Goal: Task Accomplishment & Management: Use online tool/utility

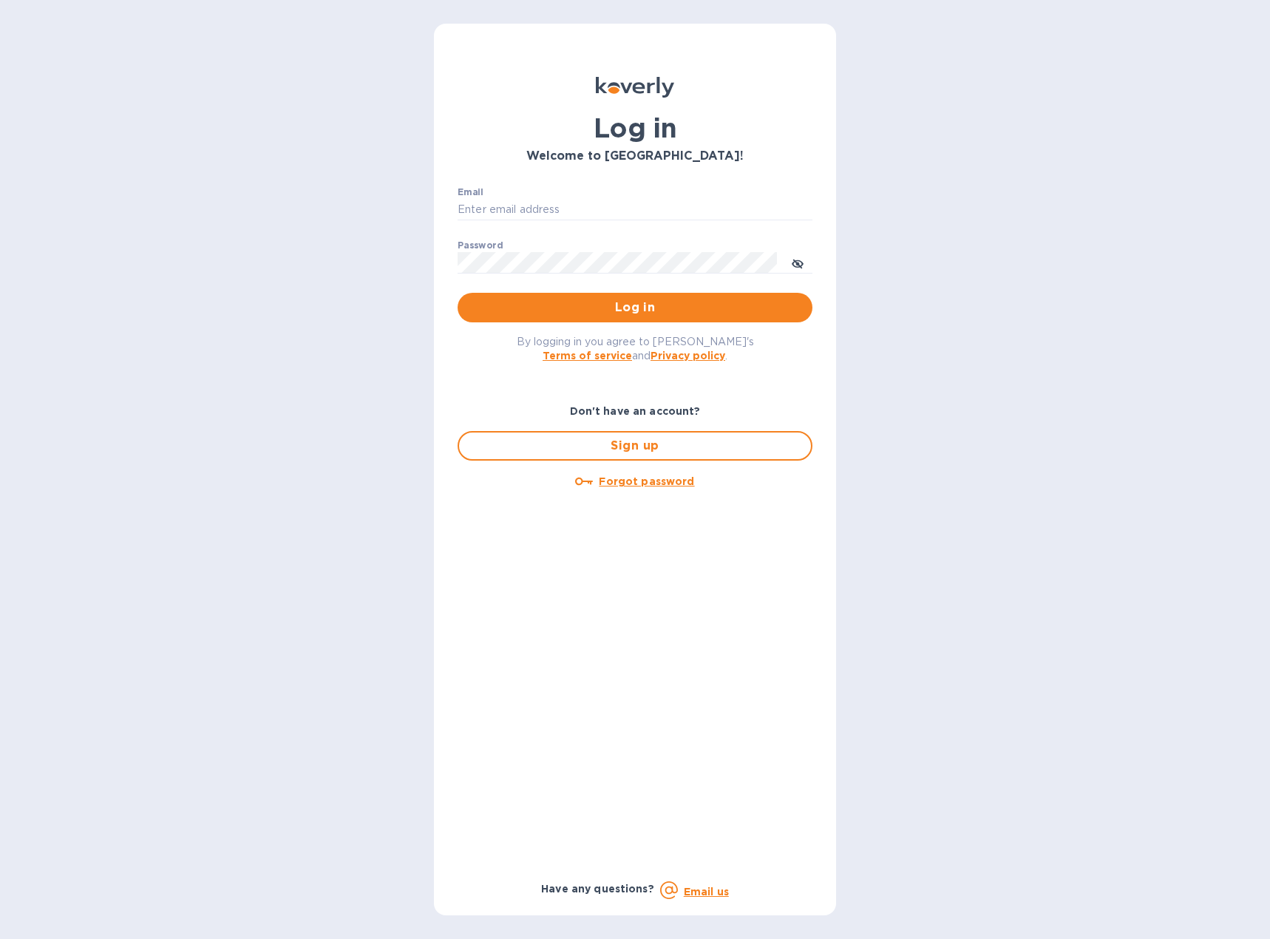
type input "[EMAIL_ADDRESS][DOMAIN_NAME]"
click at [604, 306] on span "Log in" at bounding box center [634, 308] width 331 height 18
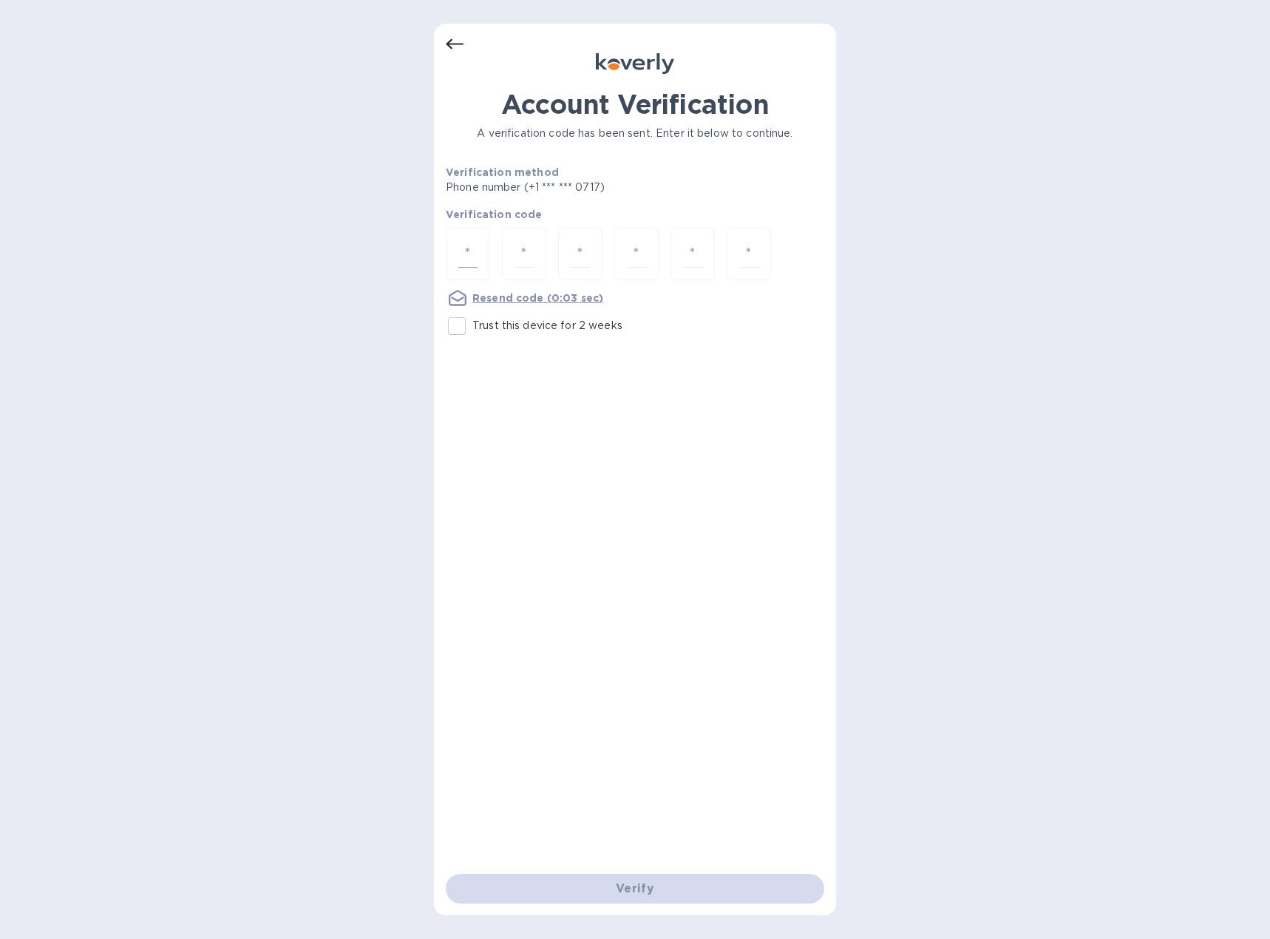
click at [469, 252] on input "number" at bounding box center [467, 253] width 19 height 27
type input "7"
type input "4"
type input "3"
type input "4"
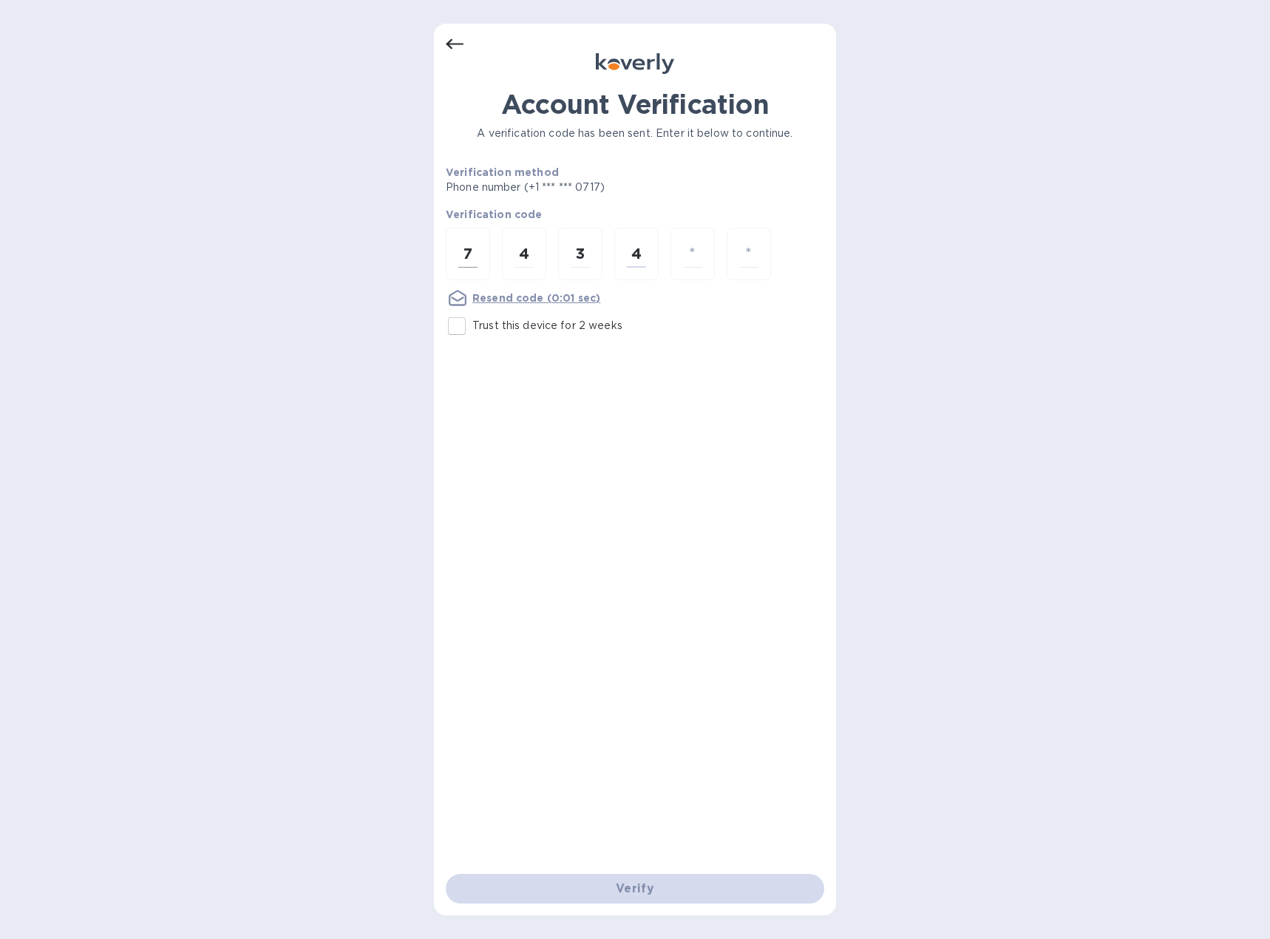
type input "4"
type input "2"
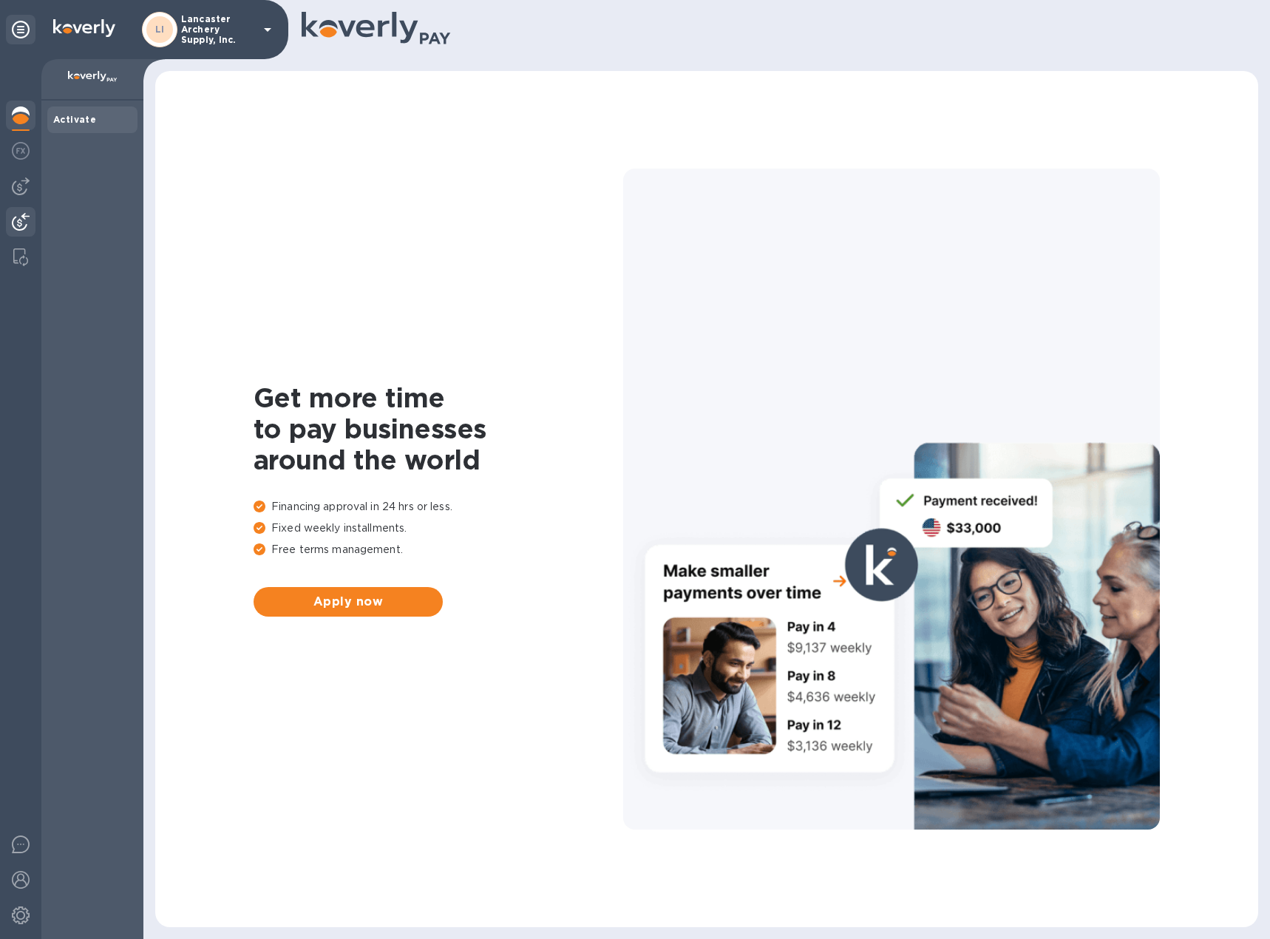
click at [25, 225] on img at bounding box center [21, 222] width 18 height 18
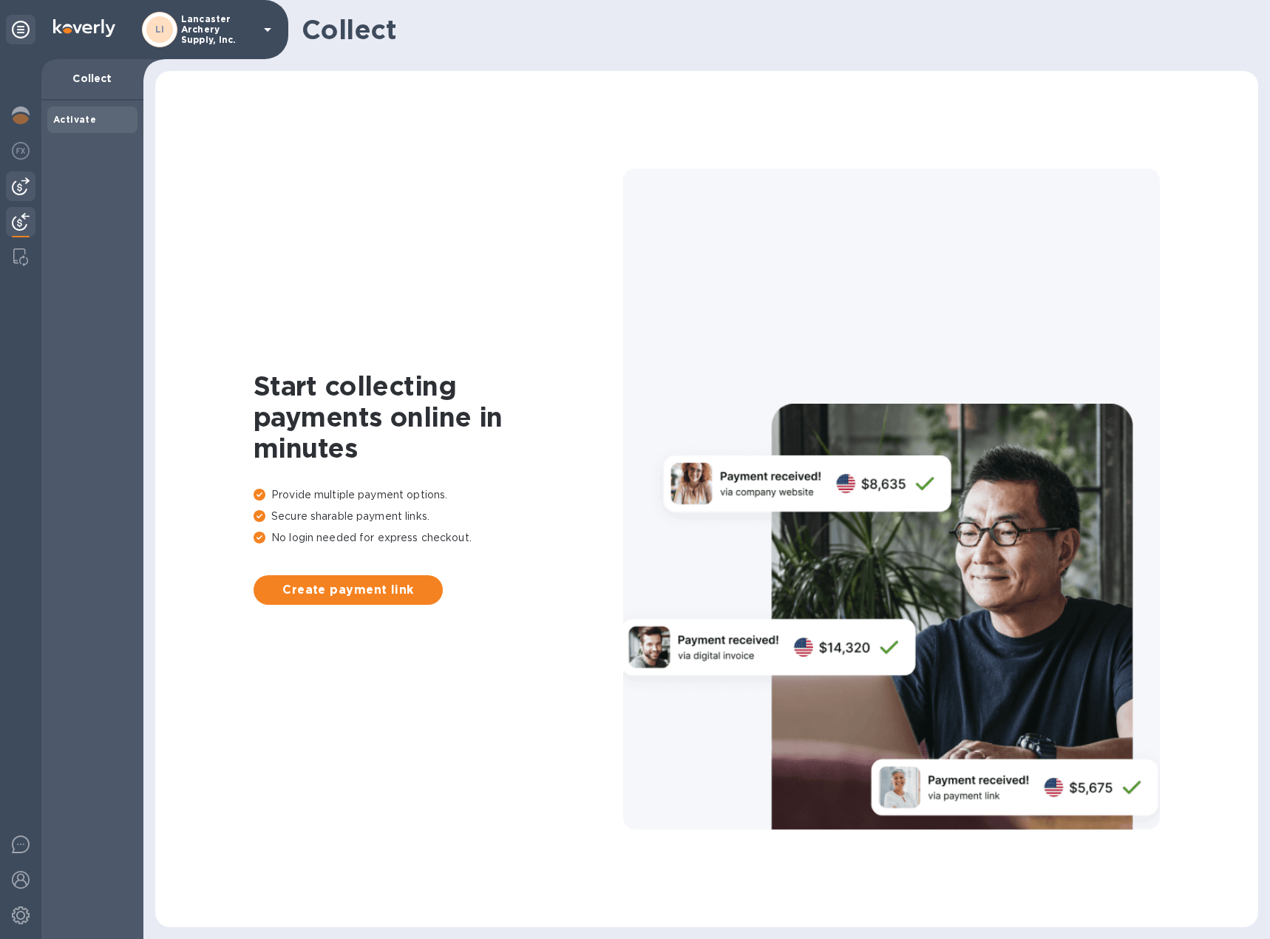
click at [19, 194] on img at bounding box center [21, 186] width 18 height 18
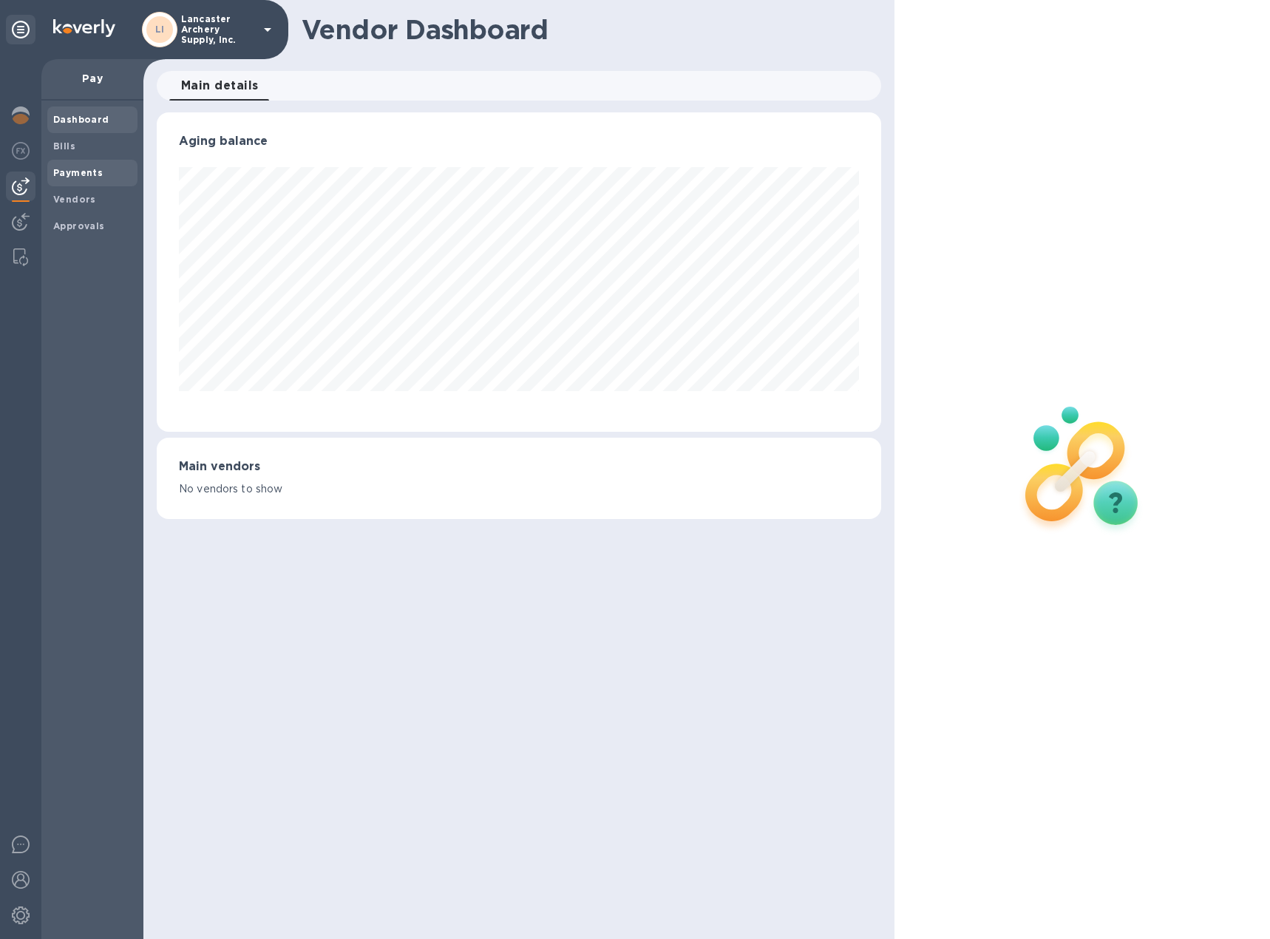
scroll to position [319, 724]
click at [69, 151] on b "Bills" at bounding box center [64, 145] width 22 height 11
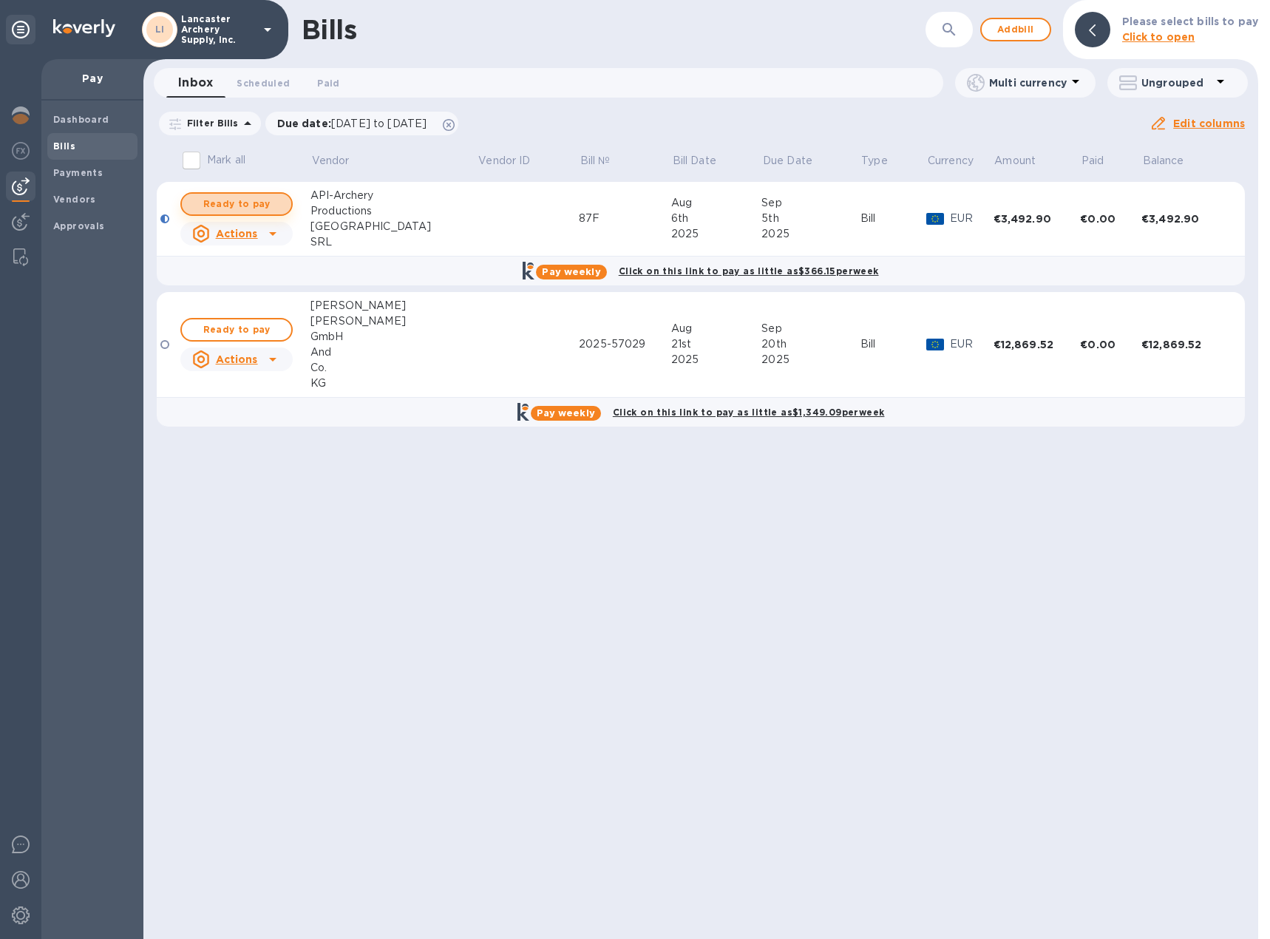
click at [269, 204] on span "Ready to pay" at bounding box center [237, 204] width 86 height 18
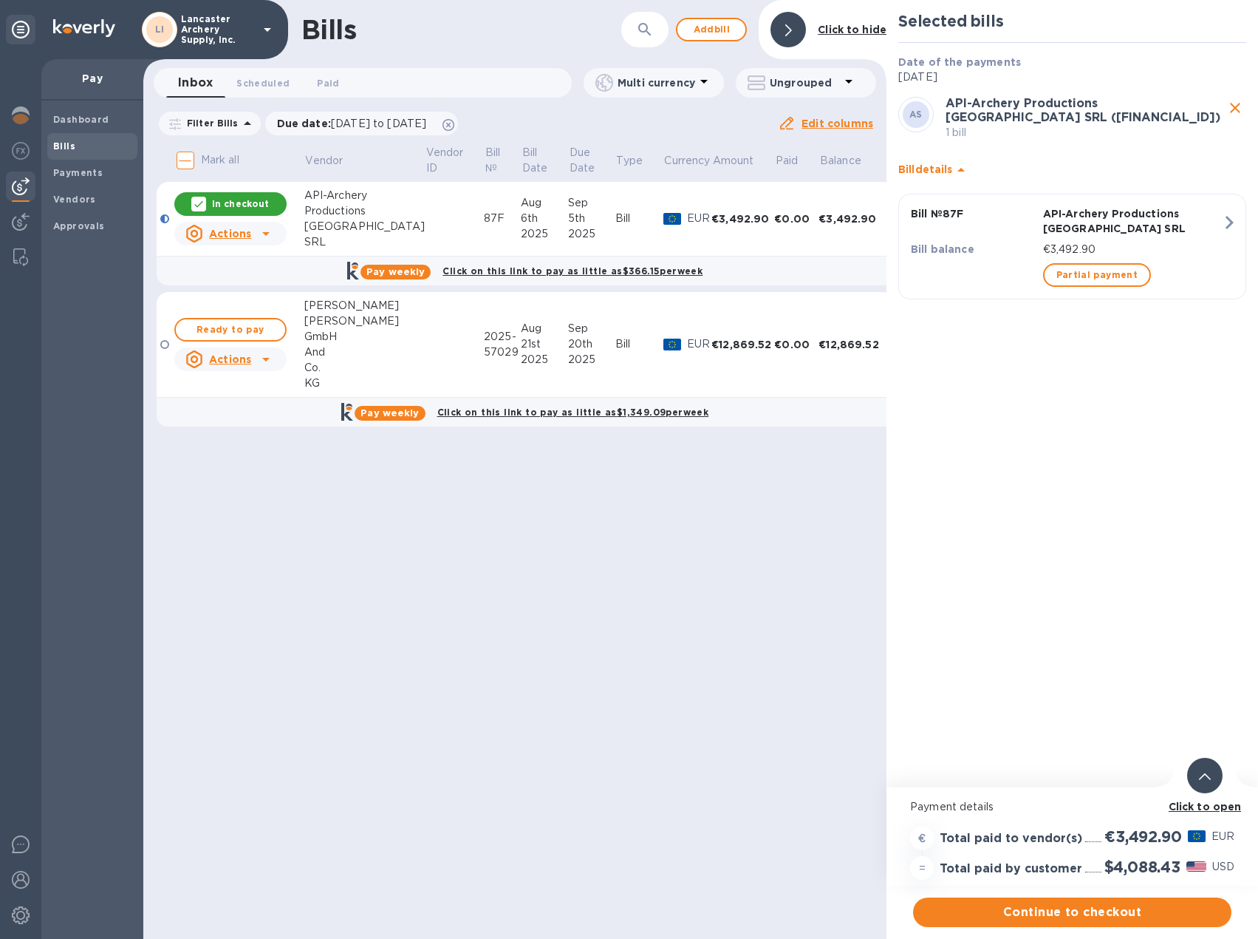
click at [1123, 215] on p "API-Archery Productions [GEOGRAPHIC_DATA] SRL" at bounding box center [1132, 221] width 179 height 30
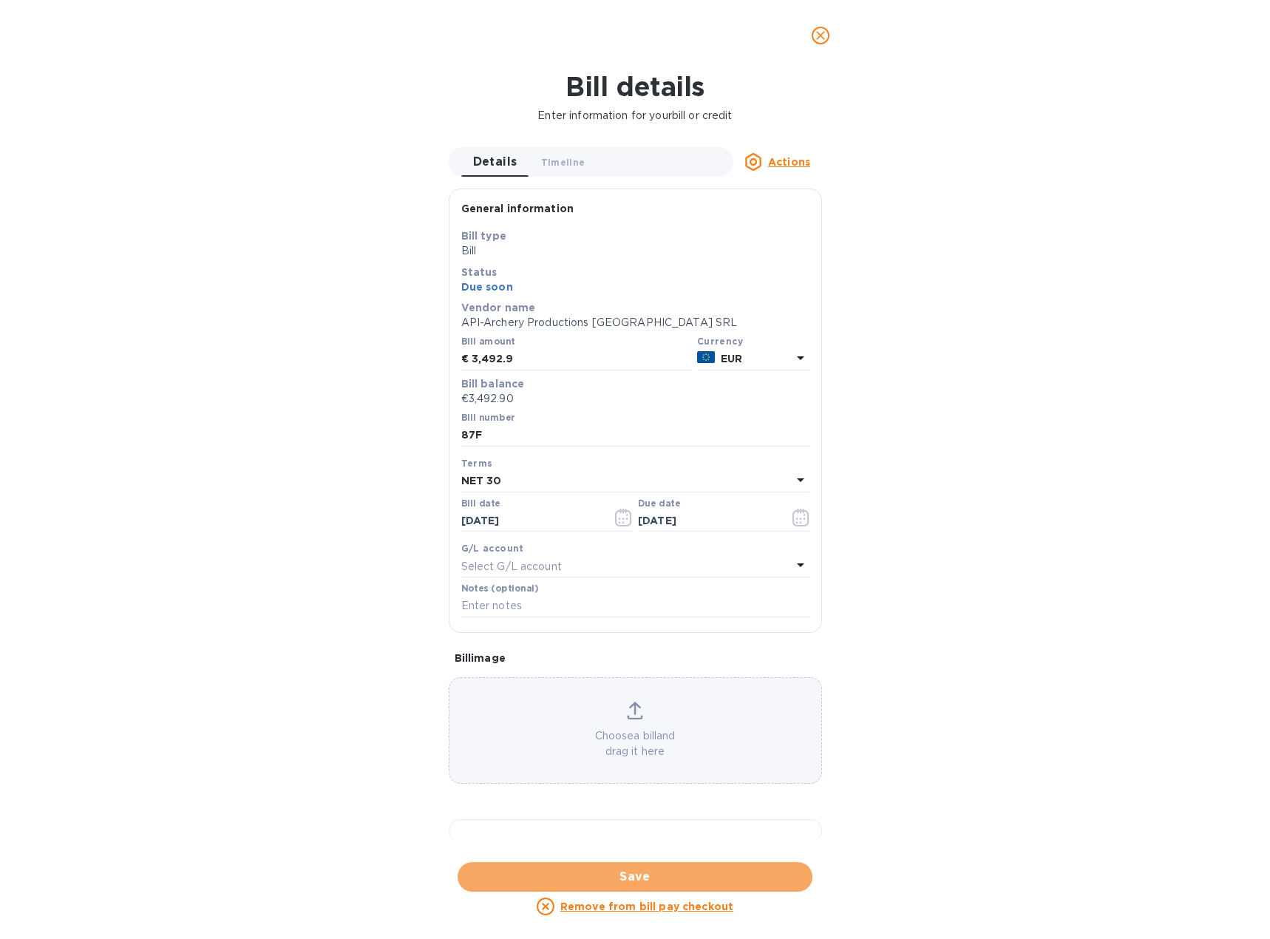
drag, startPoint x: 692, startPoint y: 870, endPoint x: 742, endPoint y: 843, distance: 56.2
click at [693, 868] on span "Save" at bounding box center [634, 877] width 331 height 18
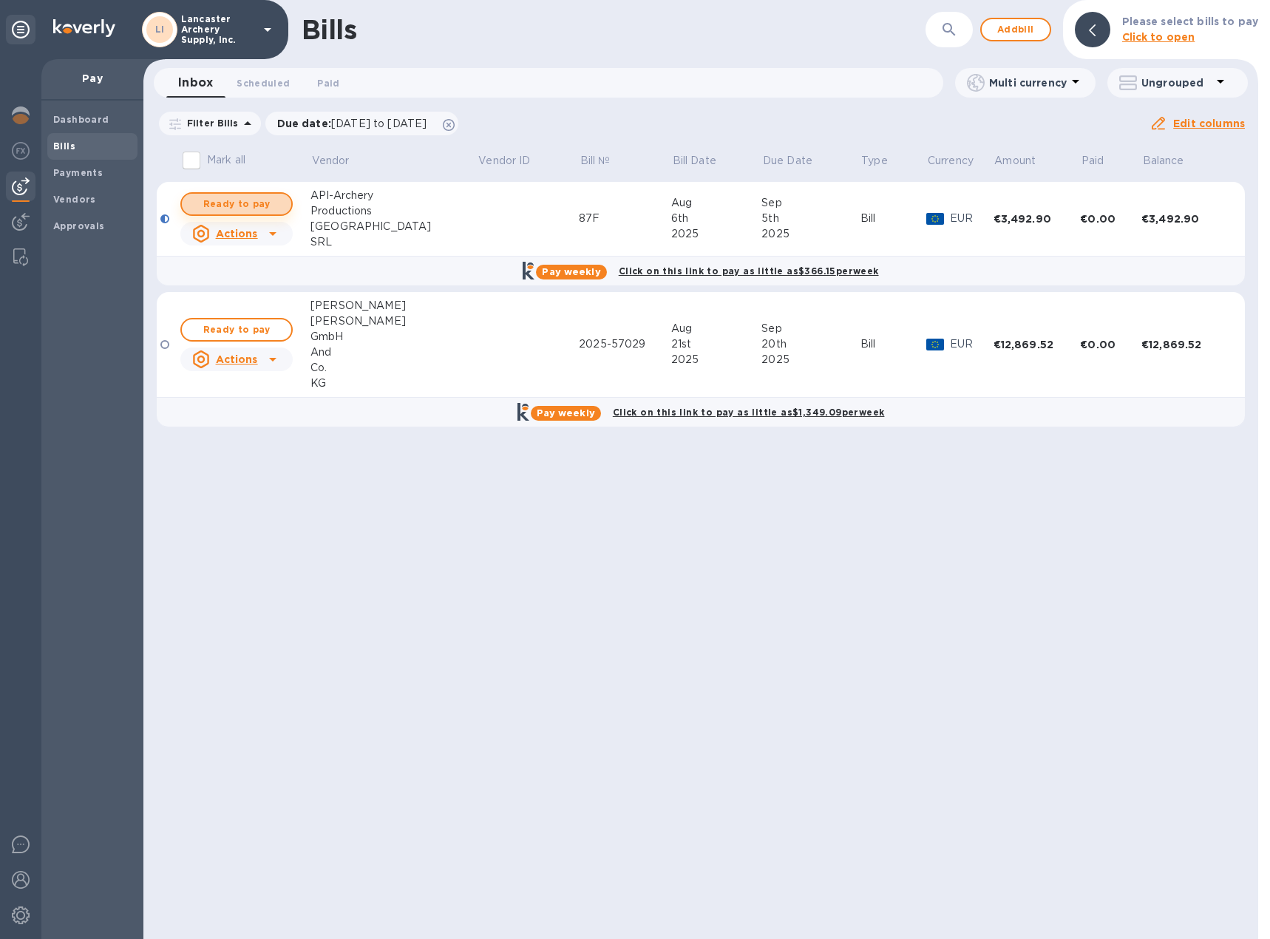
click at [238, 205] on span "Ready to pay" at bounding box center [237, 204] width 86 height 18
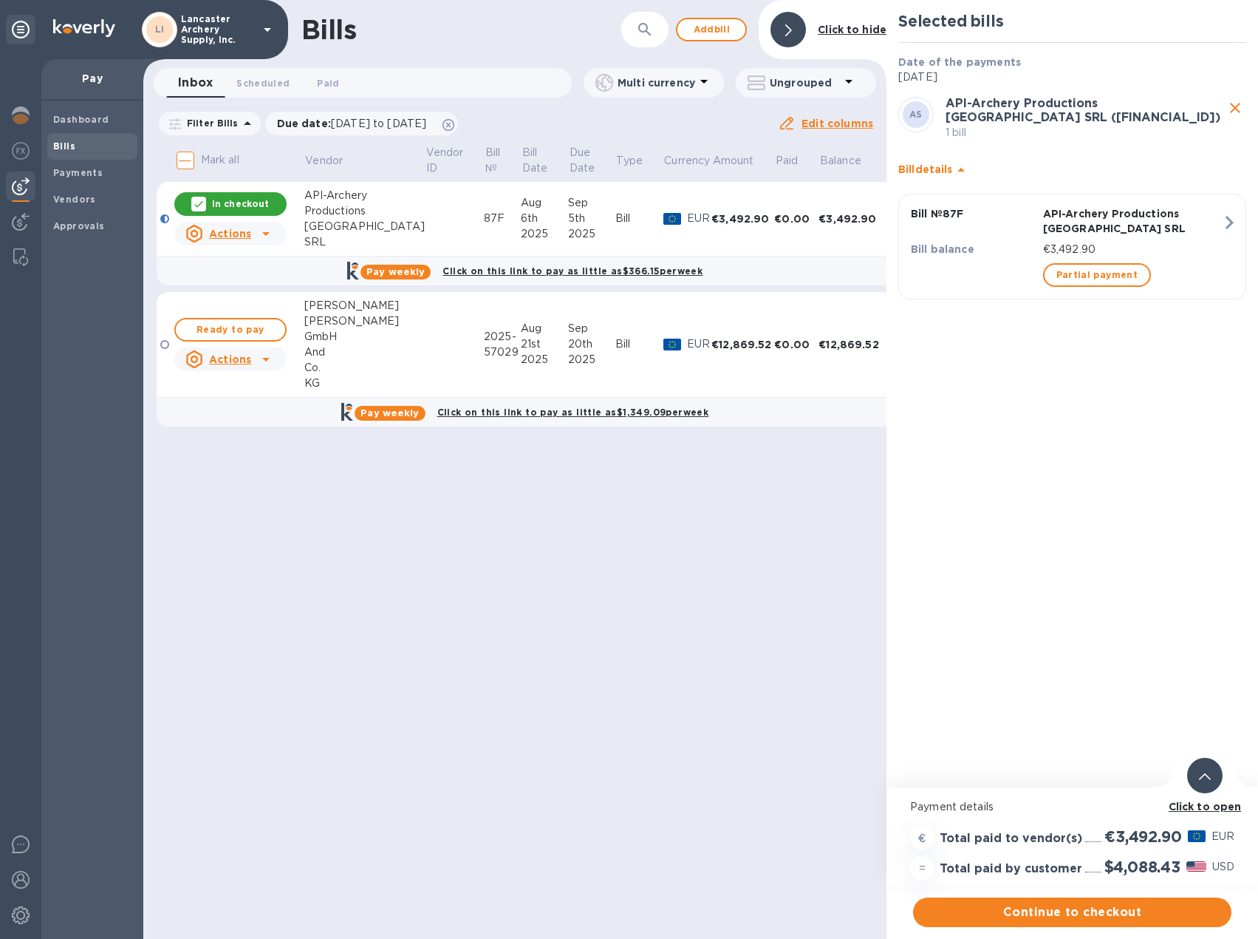
click at [1198, 768] on div at bounding box center [1205, 774] width 35 height 35
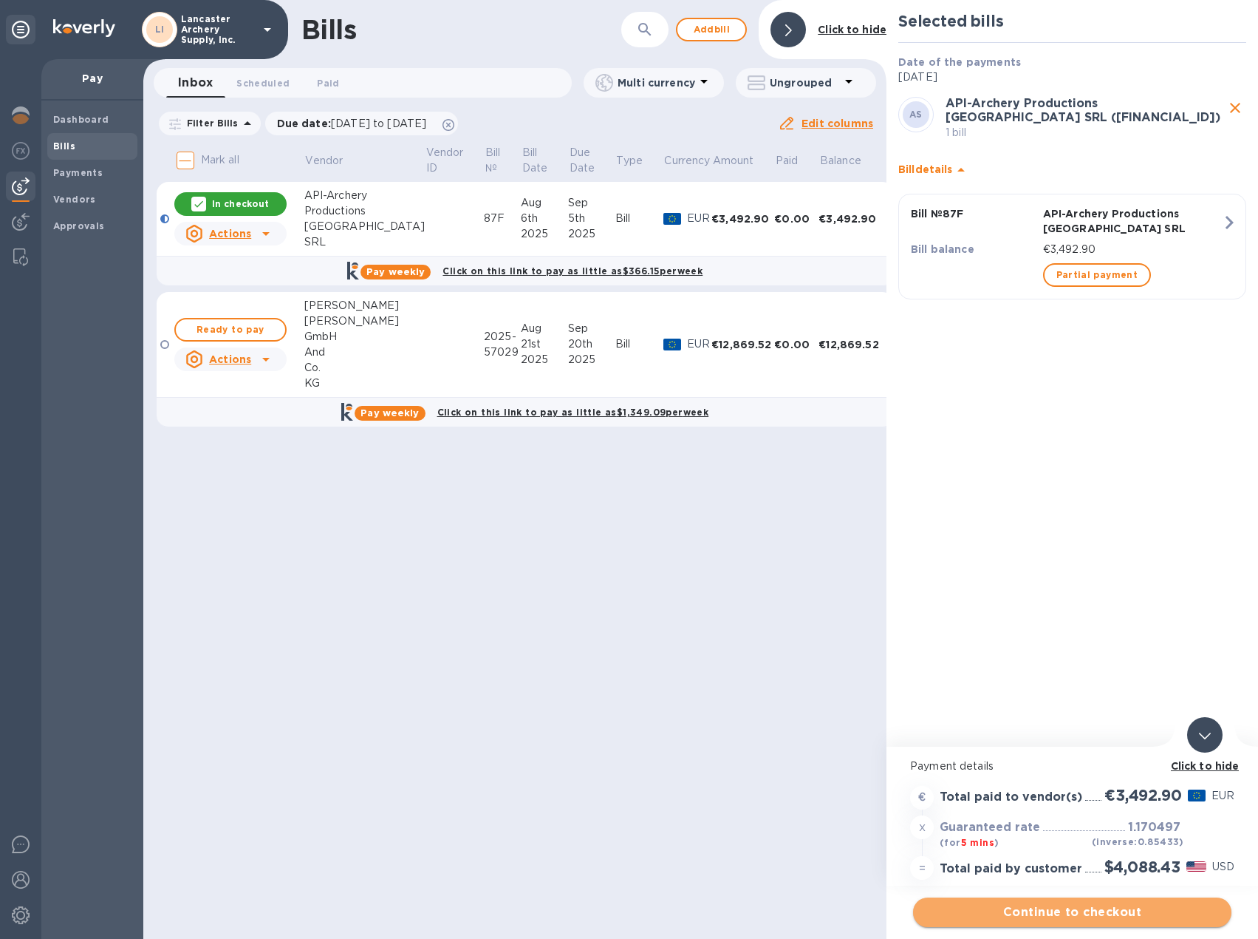
click at [1100, 907] on span "Continue to checkout" at bounding box center [1072, 912] width 295 height 18
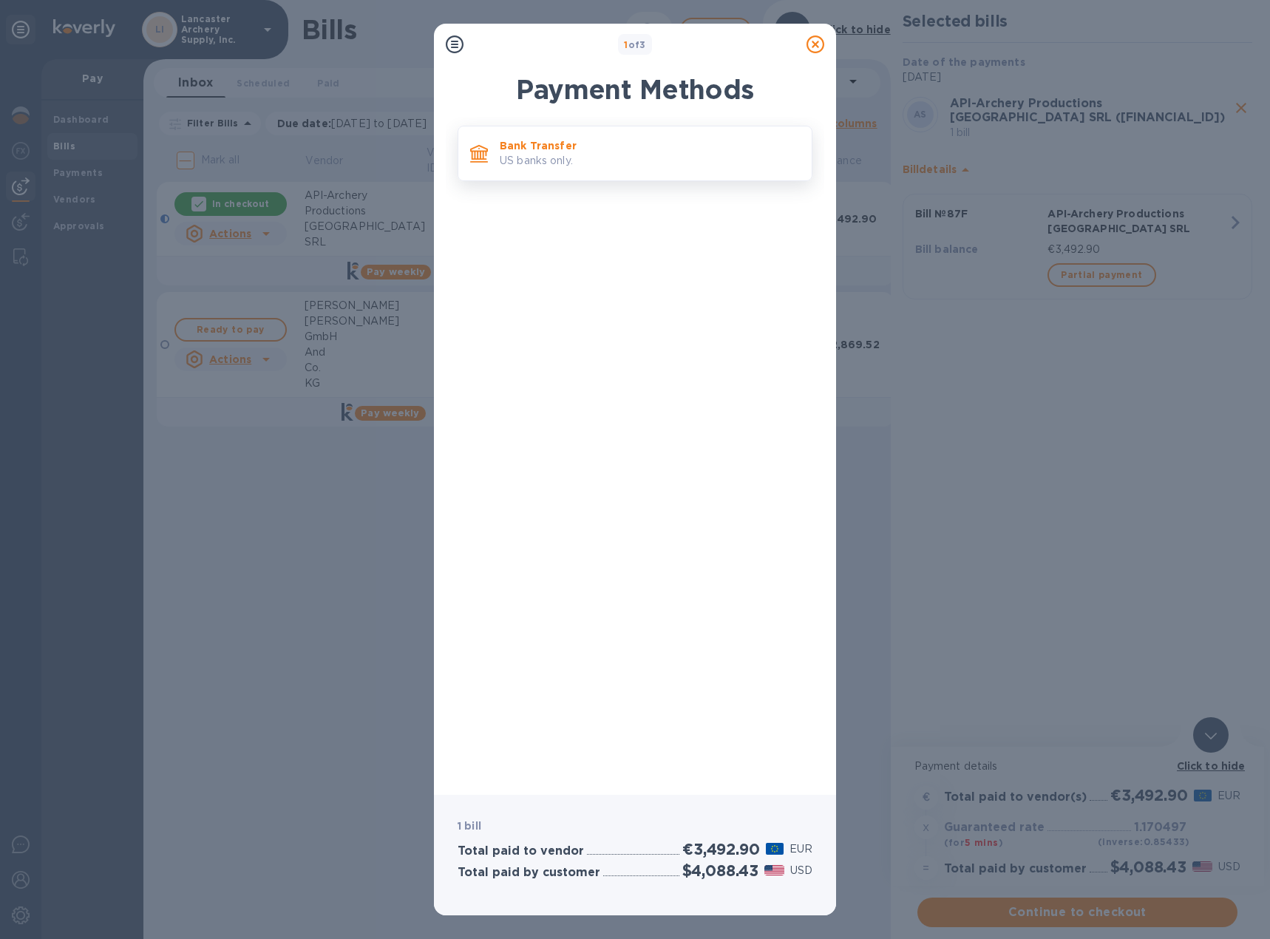
click at [644, 168] on p "US banks only." at bounding box center [650, 161] width 300 height 16
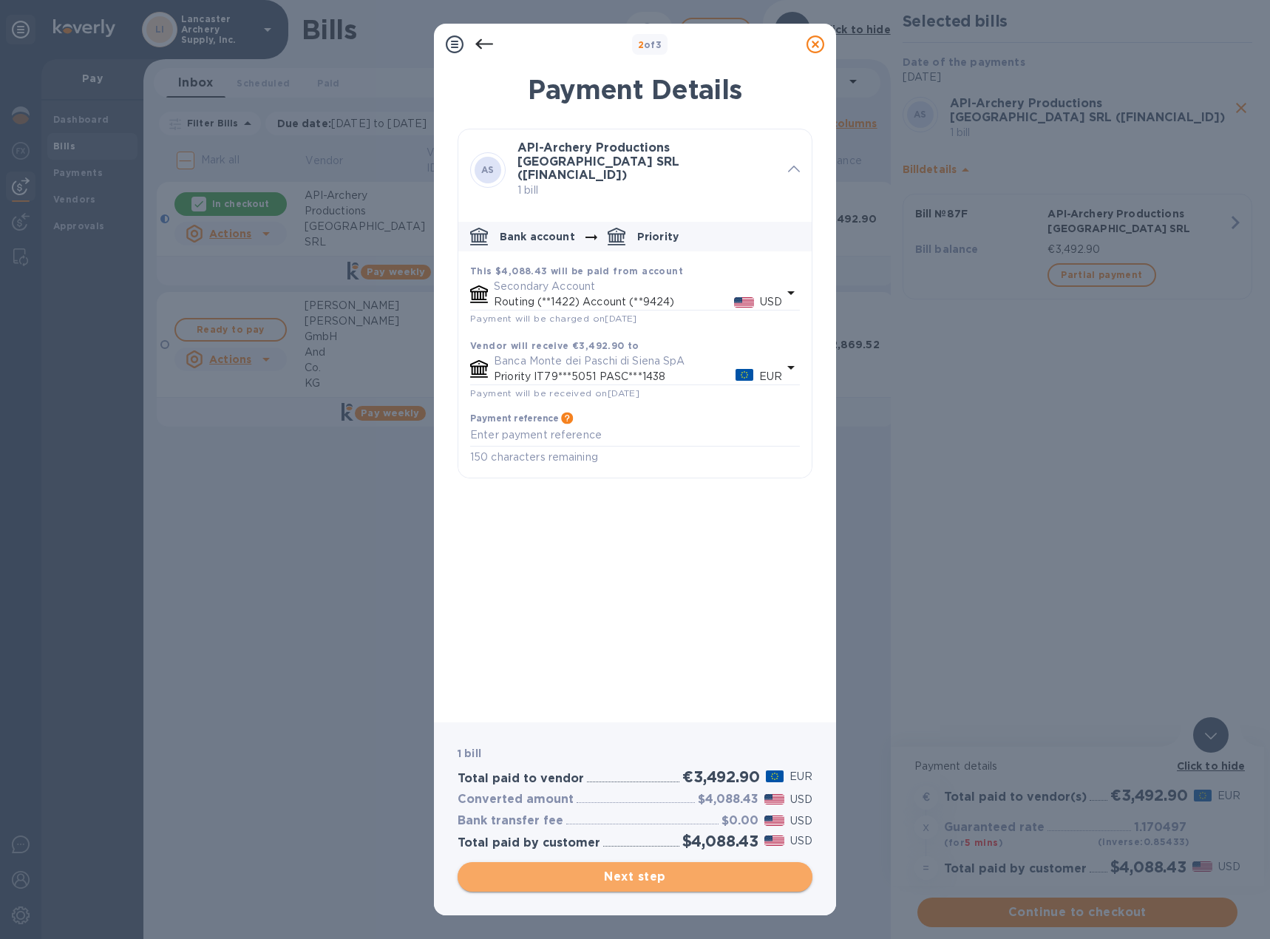
click at [623, 879] on span "Next step" at bounding box center [634, 877] width 331 height 18
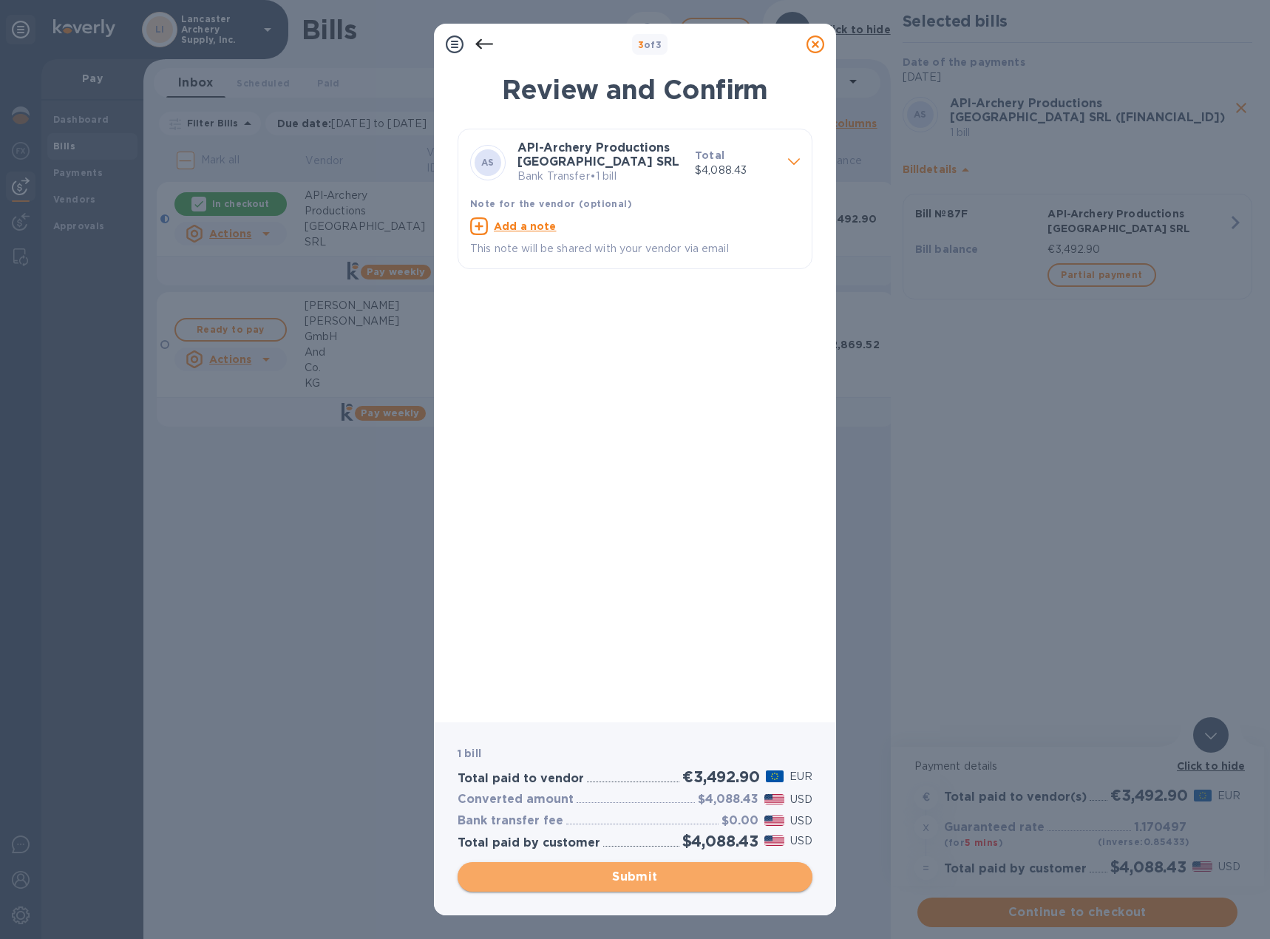
click at [614, 870] on span "Submit" at bounding box center [634, 877] width 331 height 18
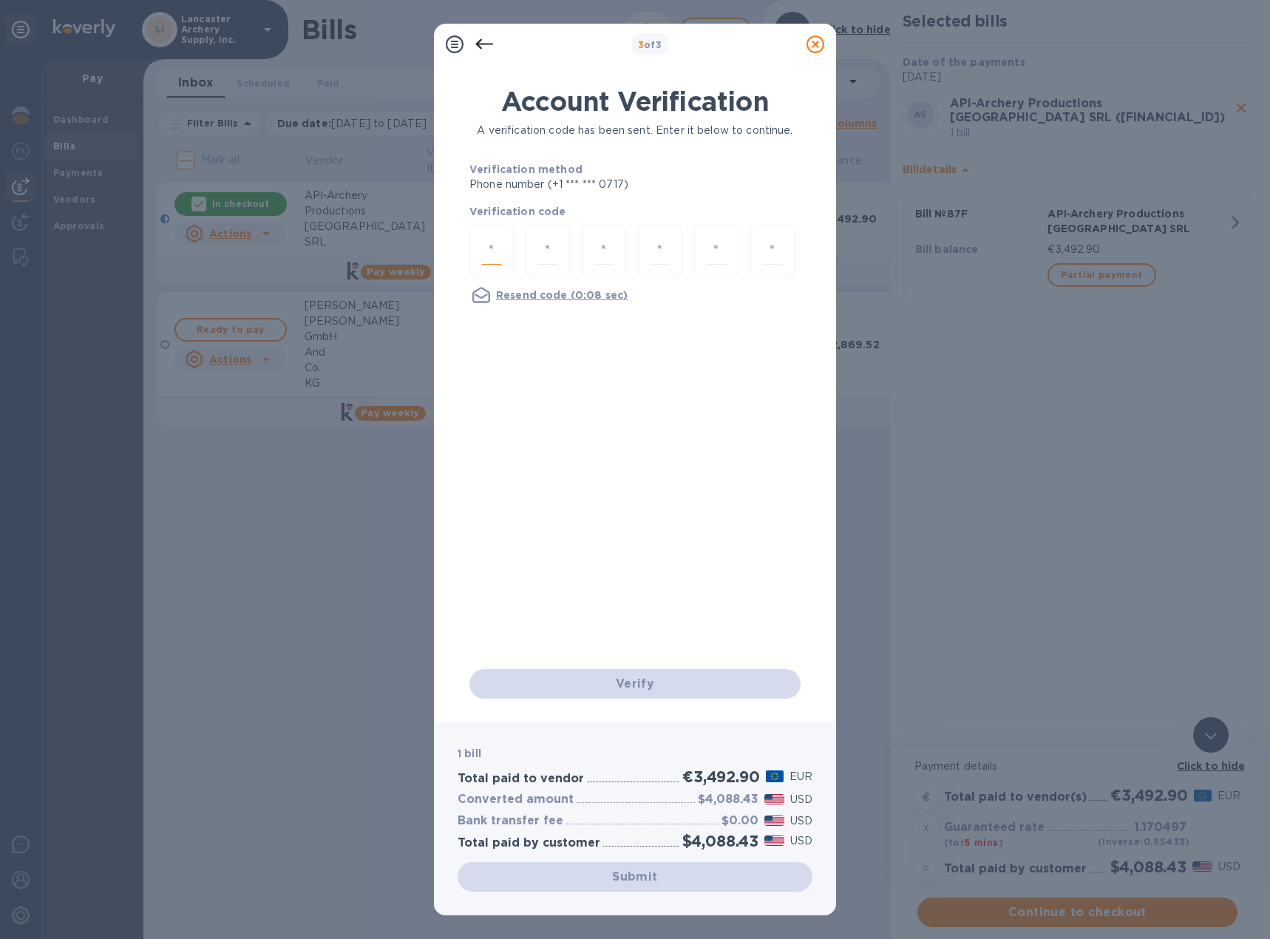
click at [490, 248] on input "number" at bounding box center [491, 250] width 19 height 27
type input "7"
type input "0"
type input "5"
type input "0"
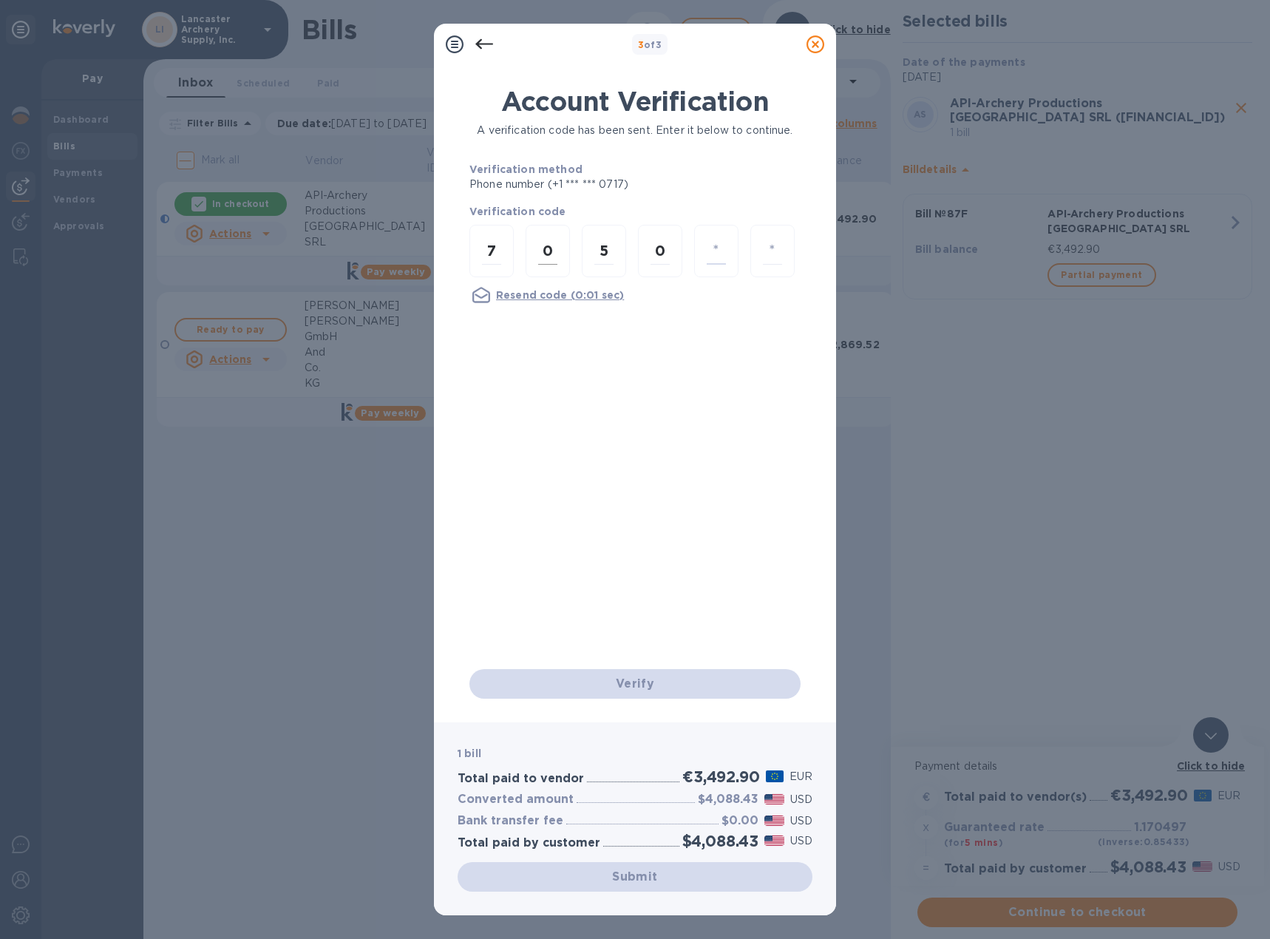
type input "4"
type input "3"
click at [624, 590] on div "Account Verification A verification code has been sent. Enter it below to conti…" at bounding box center [634, 377] width 331 height 583
click at [633, 679] on div "Verify" at bounding box center [634, 683] width 343 height 41
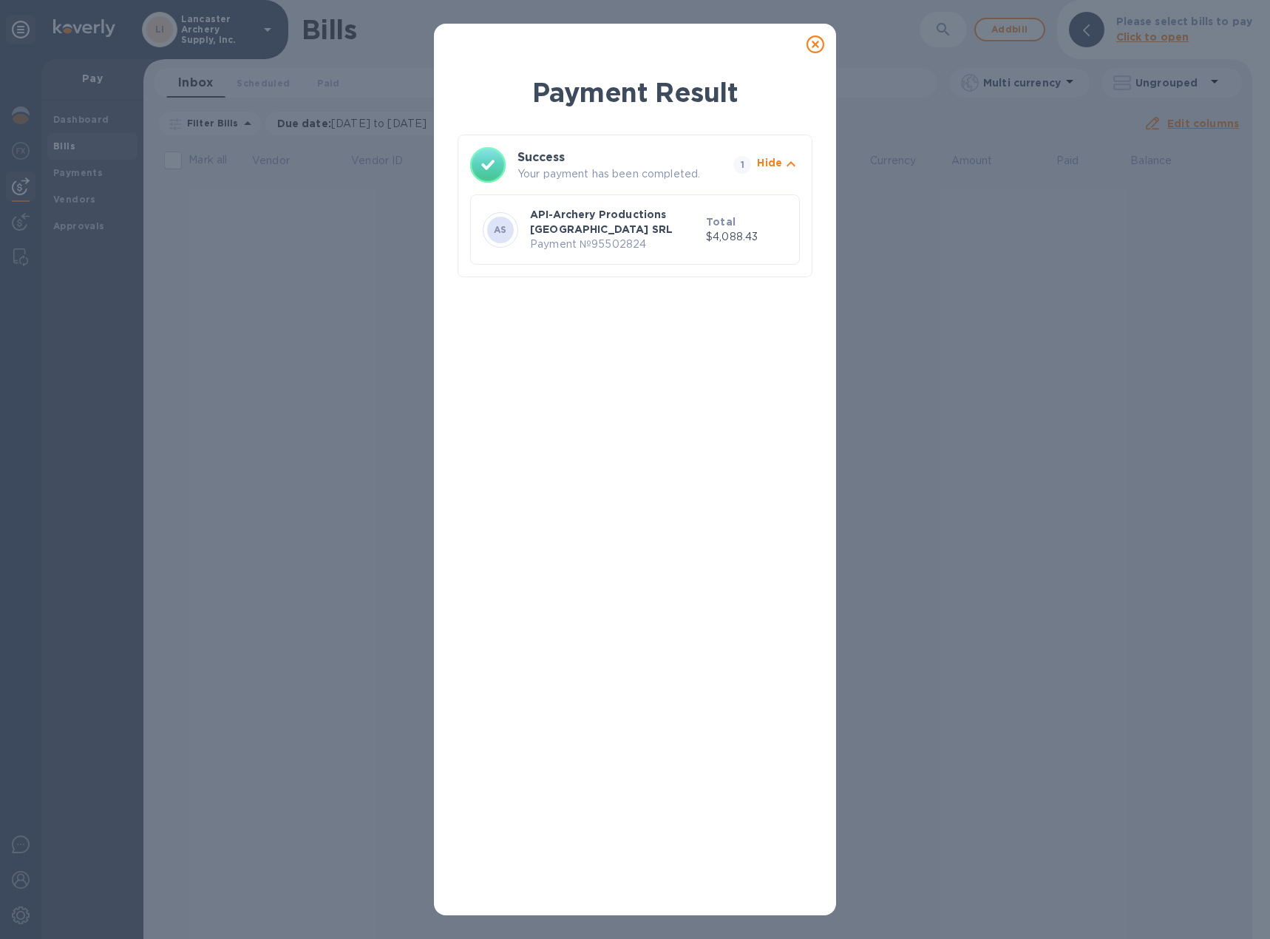
click at [812, 50] on icon at bounding box center [815, 44] width 18 height 18
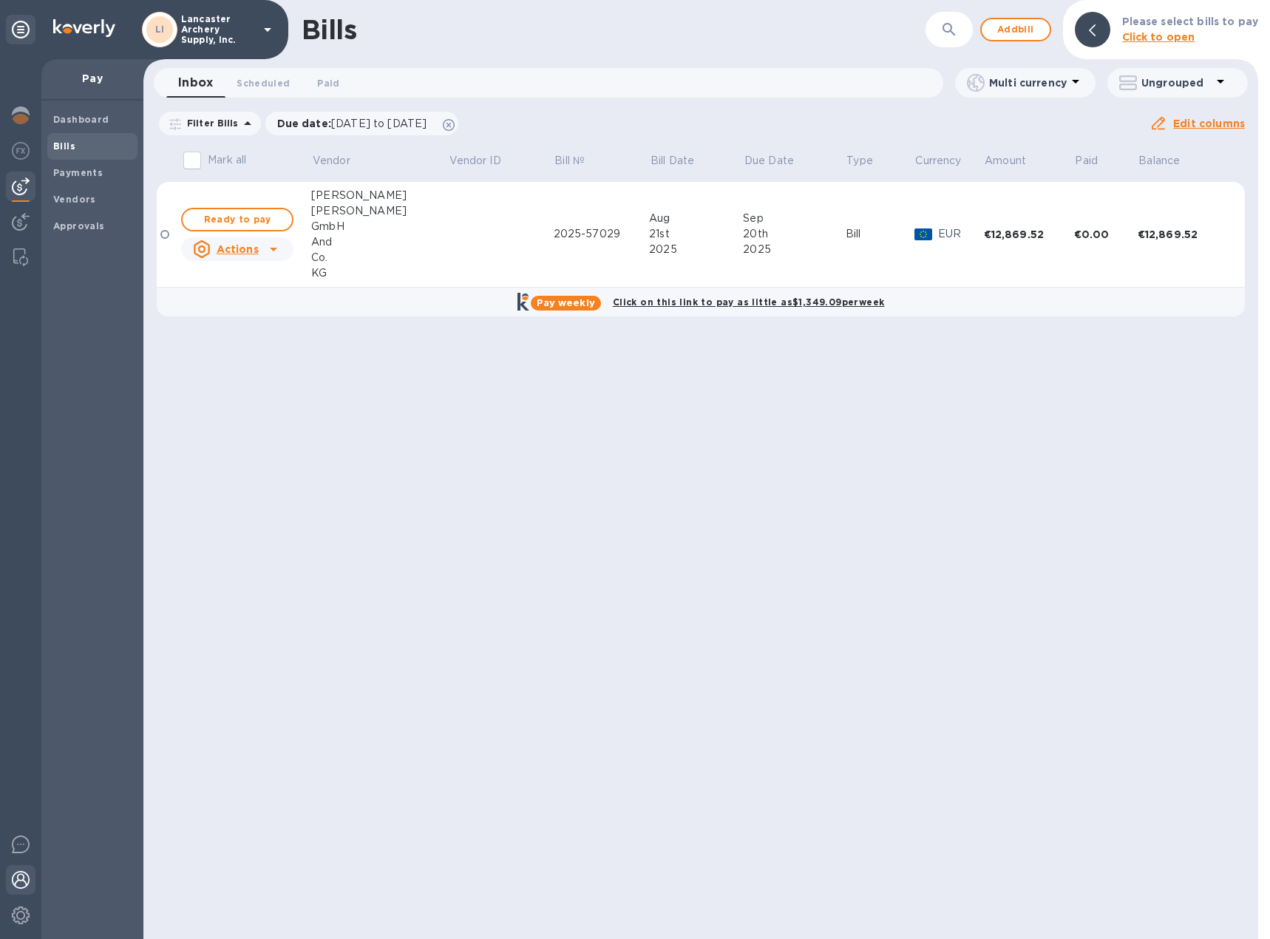
click at [25, 873] on img at bounding box center [21, 880] width 18 height 18
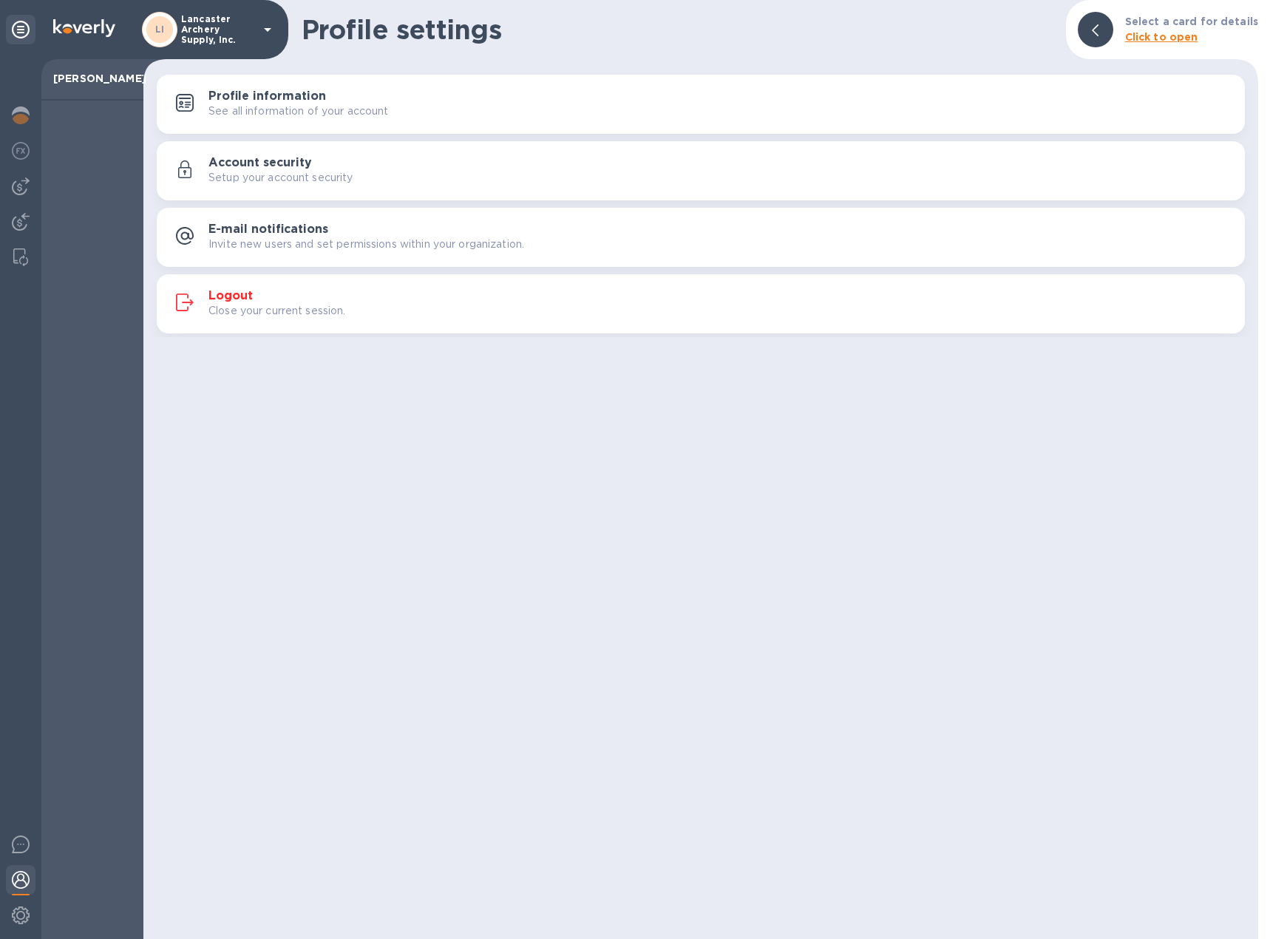
click at [220, 296] on h3 "Logout" at bounding box center [230, 296] width 44 height 14
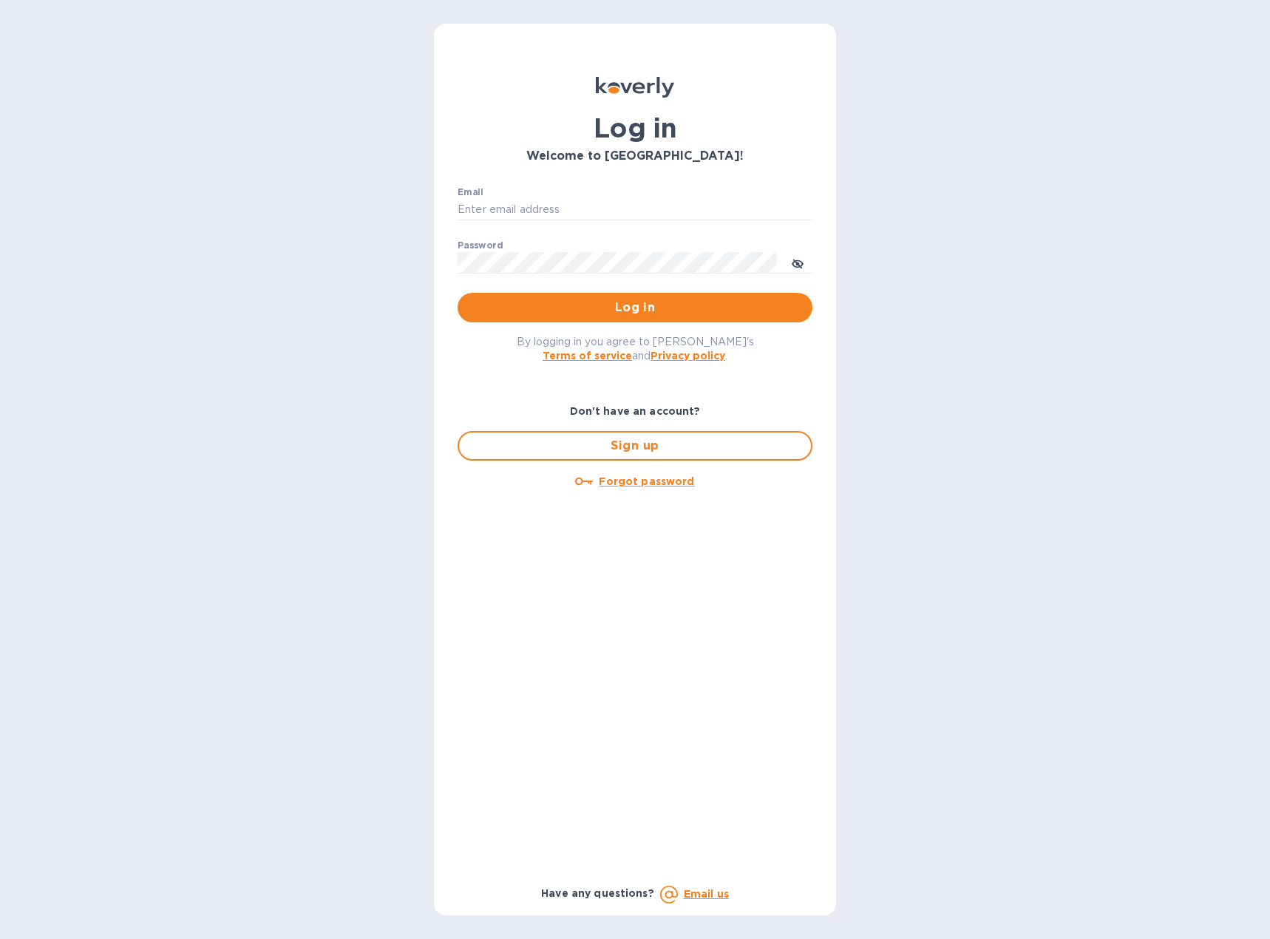
type input "[EMAIL_ADDRESS][DOMAIN_NAME]"
